Goal: Task Accomplishment & Management: Manage account settings

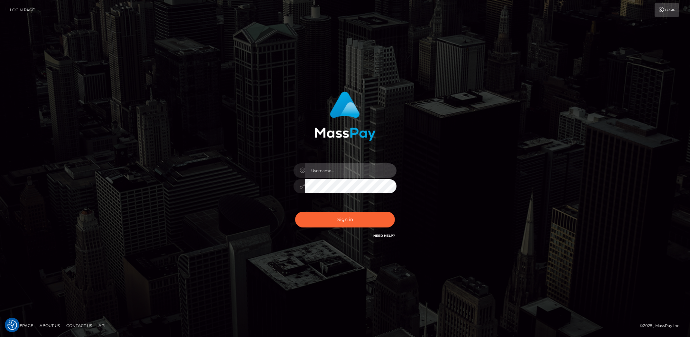
type input "Marcopolo"
click at [353, 222] on button "Sign in" at bounding box center [345, 219] width 100 height 16
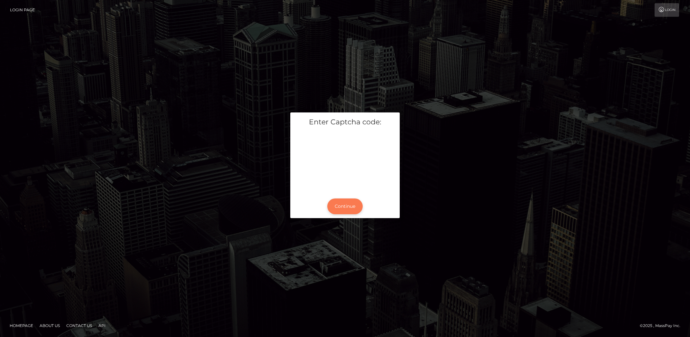
click at [347, 203] on button "Continue" at bounding box center [344, 206] width 35 height 16
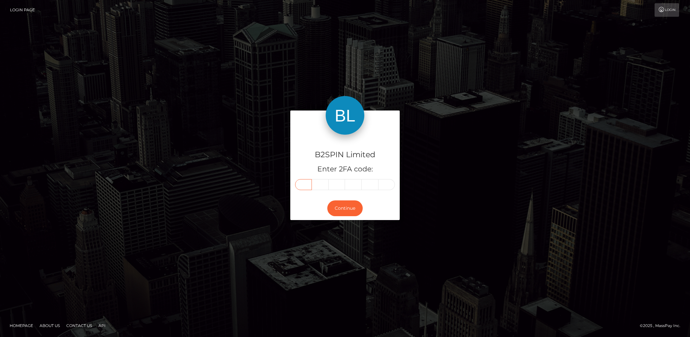
paste input "1"
type input "1"
type input "5"
type input "8"
type input "2"
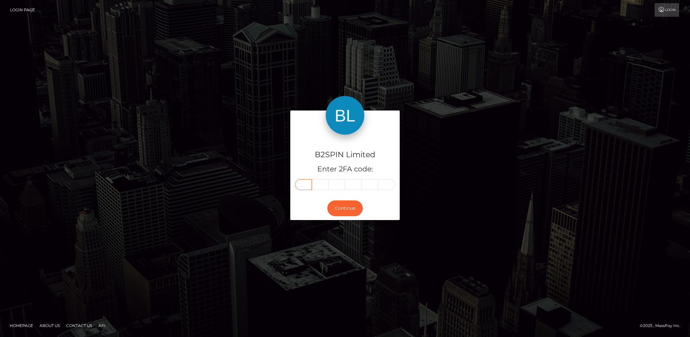
type input "4"
type input "3"
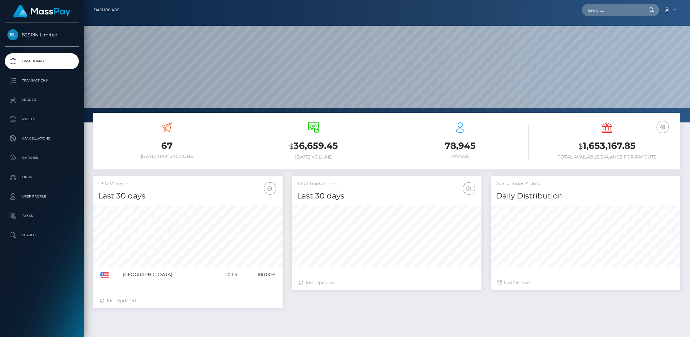
scroll to position [114, 189]
click at [40, 79] on p "Transactions" at bounding box center [41, 81] width 69 height 10
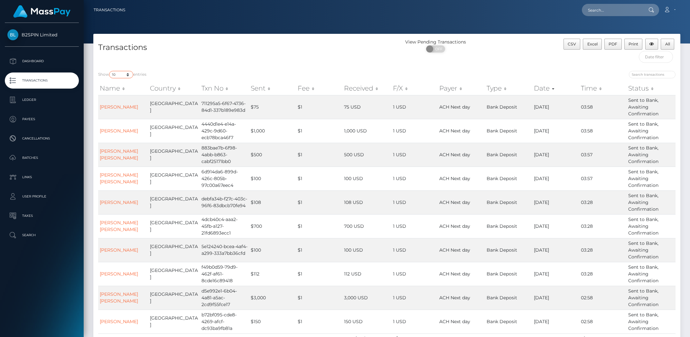
click at [127, 76] on select "10 25 50 100 250 500 1,000 3,500" at bounding box center [121, 74] width 24 height 7
select select "3500"
click at [110, 71] on select "10 25 50 100 250 500 1,000 3,500" at bounding box center [121, 74] width 24 height 7
click at [440, 52] on span "OFF" at bounding box center [438, 48] width 16 height 7
checkbox input "true"
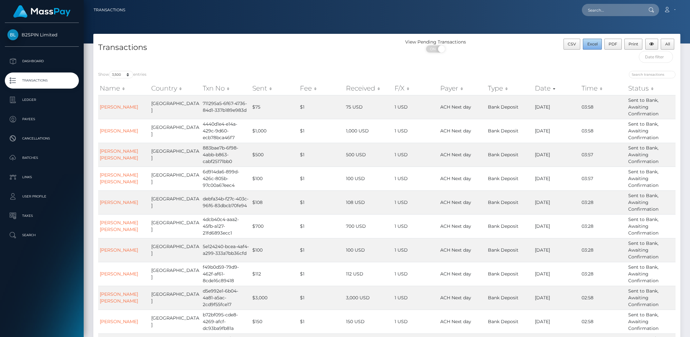
click at [595, 44] on span "Excel" at bounding box center [592, 44] width 10 height 5
click at [610, 9] on input "text" at bounding box center [612, 10] width 61 height 12
paste input "2081147000"
type input "2081147000"
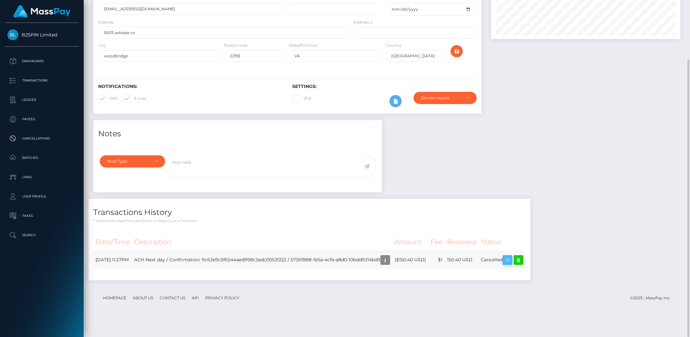
scroll to position [77, 189]
click at [522, 264] on icon at bounding box center [519, 260] width 8 height 8
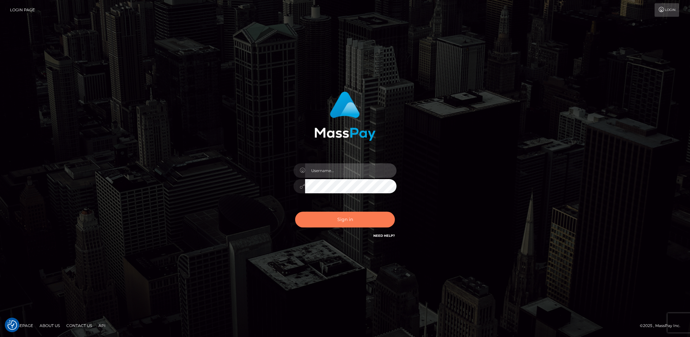
type input "Marcopolo"
click at [338, 220] on button "Sign in" at bounding box center [345, 219] width 100 height 16
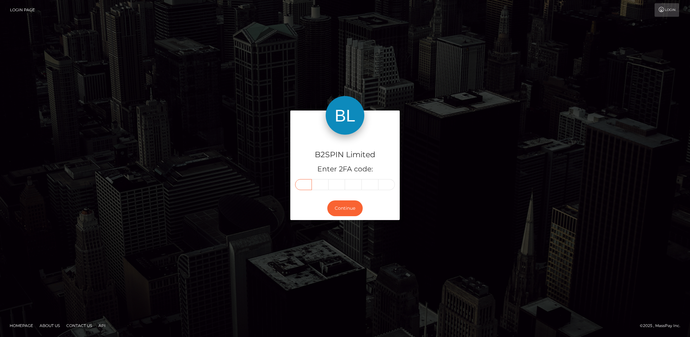
paste input "6"
type input "6"
type input "3"
type input "4"
type input "8"
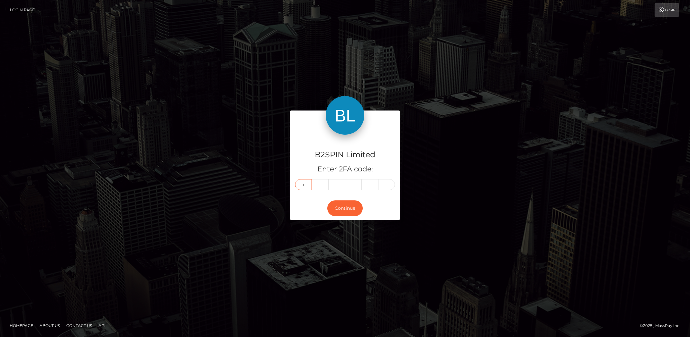
type input "9"
type input "8"
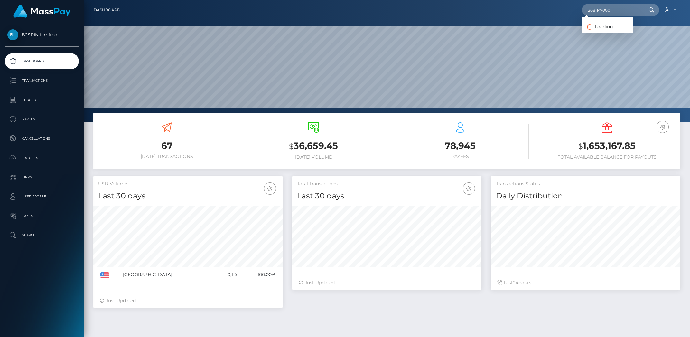
scroll to position [114, 189]
